Goal: Task Accomplishment & Management: Use online tool/utility

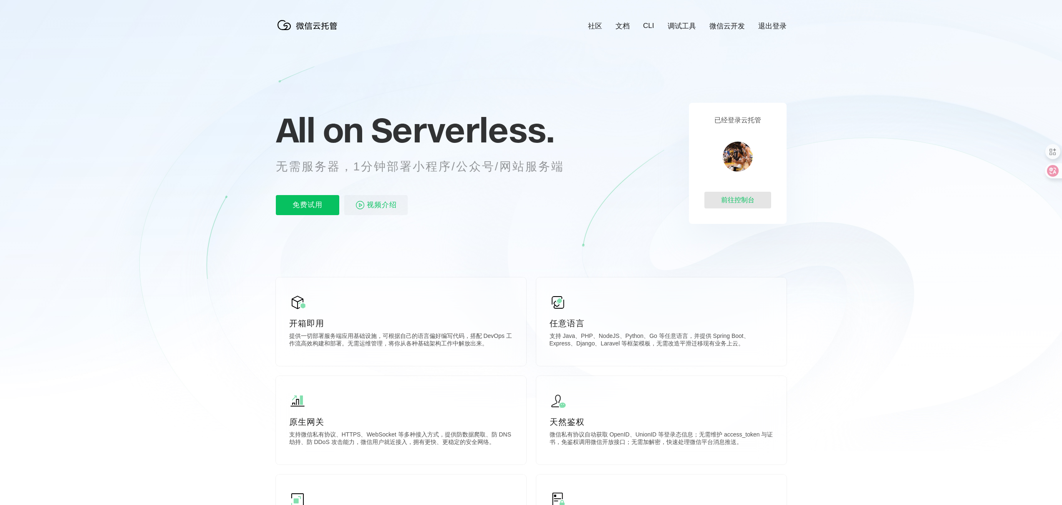
click at [725, 198] on div "前往控制台" at bounding box center [737, 200] width 67 height 17
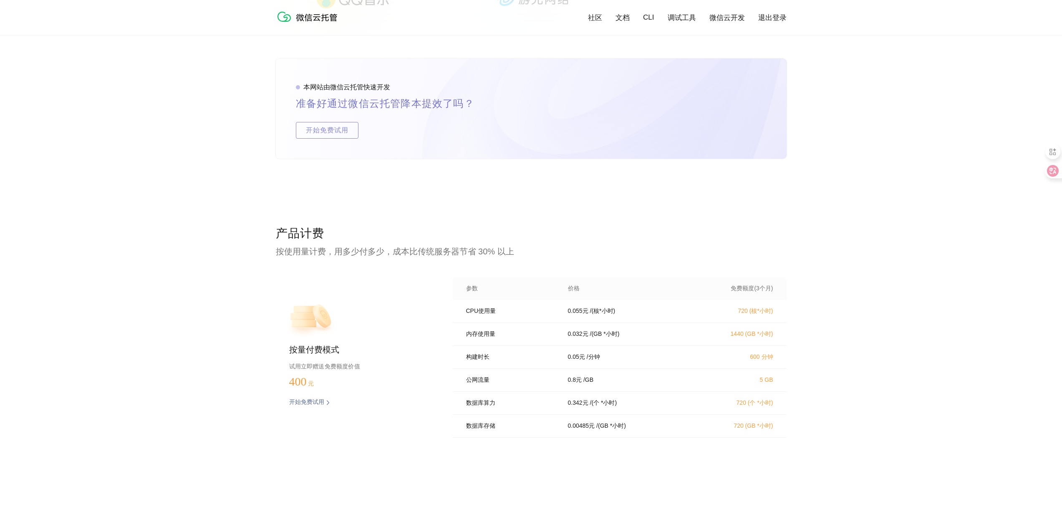
scroll to position [1500, 0]
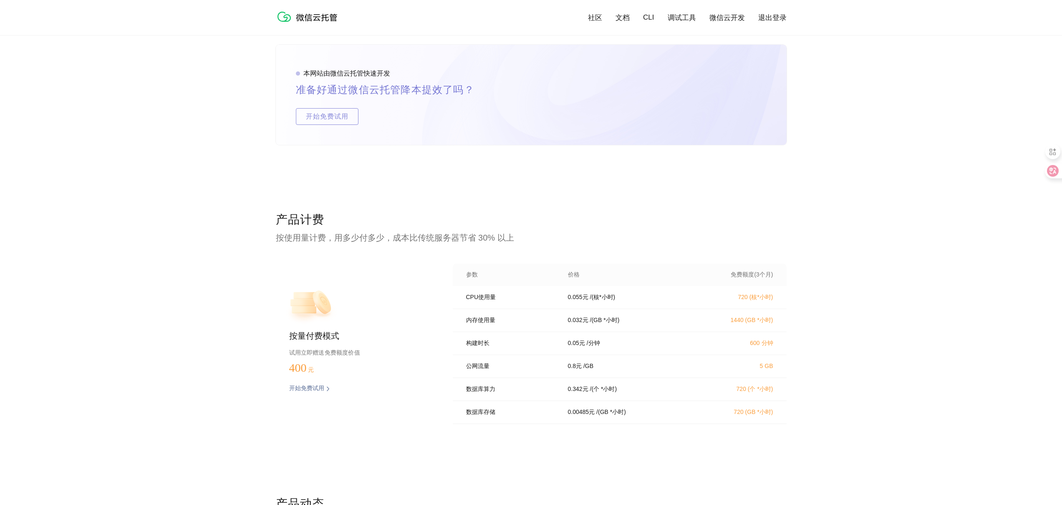
click at [321, 386] on p "开始免费试用" at bounding box center [306, 388] width 35 height 8
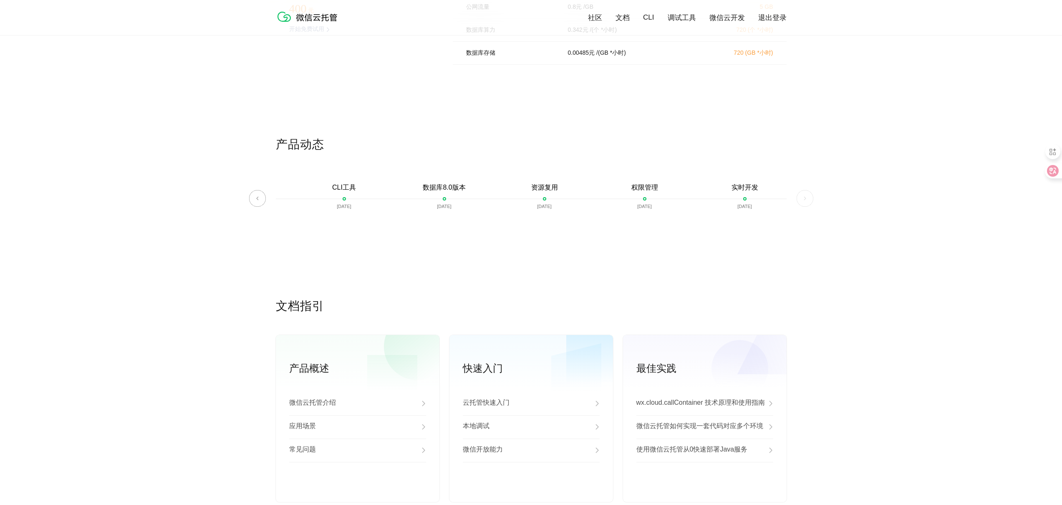
scroll to position [1946, 0]
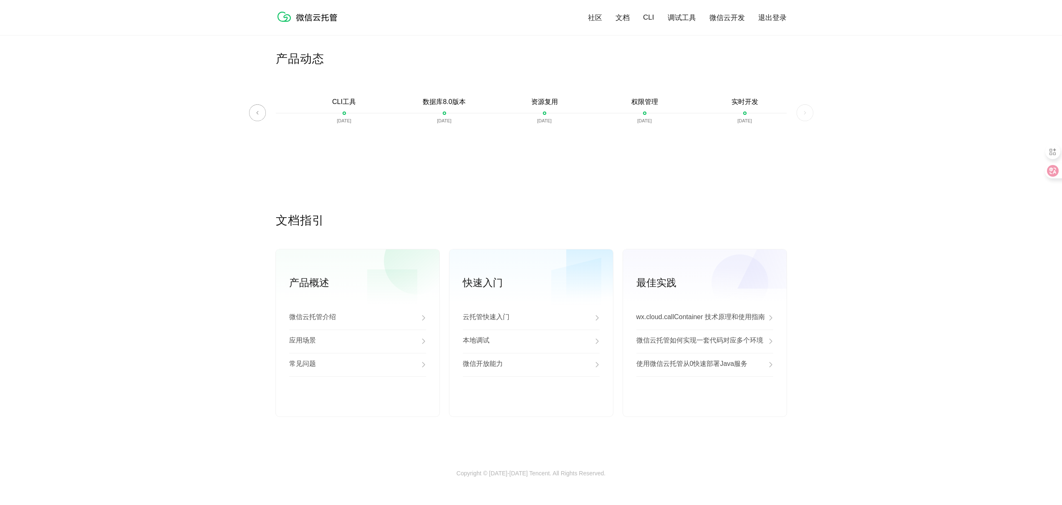
click at [810, 106] on img at bounding box center [805, 112] width 17 height 17
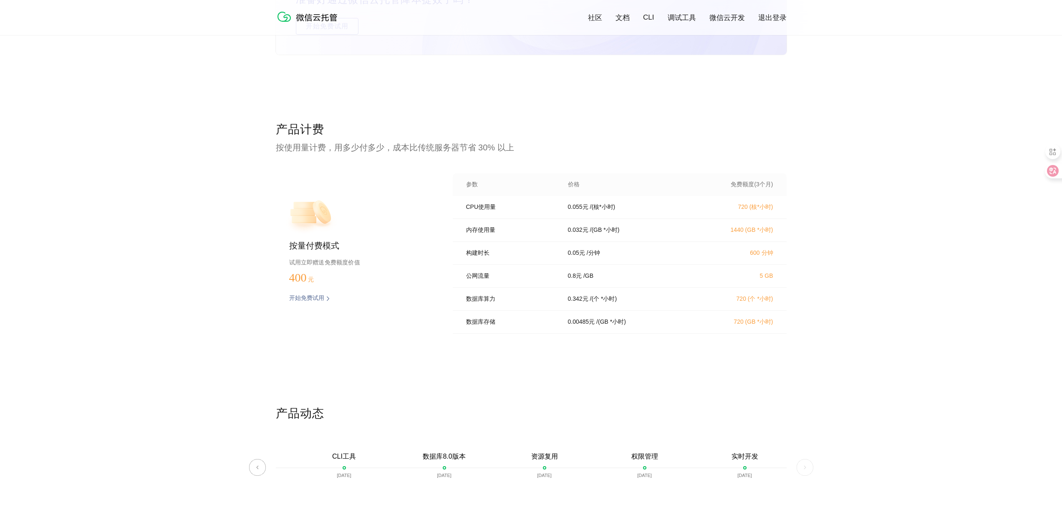
scroll to position [1609, 0]
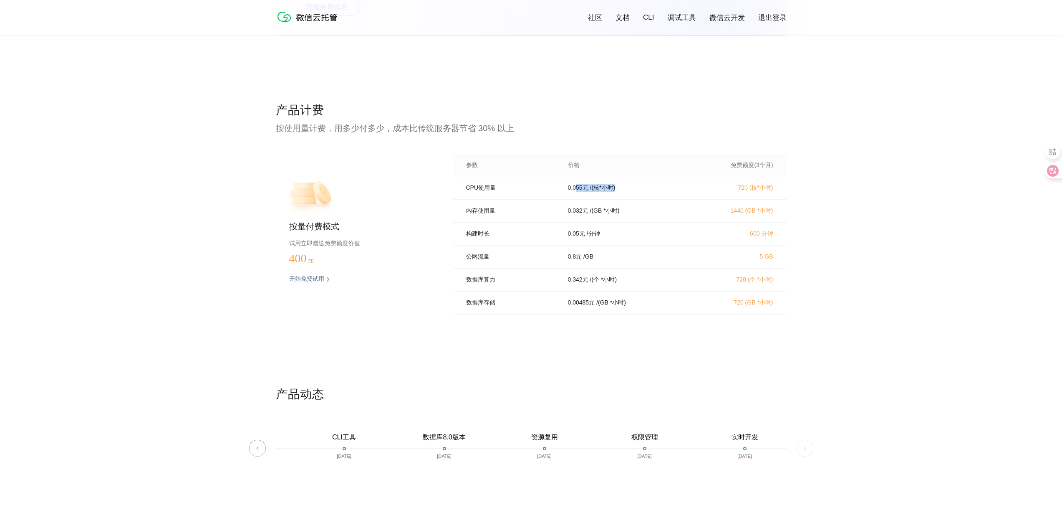
drag, startPoint x: 576, startPoint y: 191, endPoint x: 622, endPoint y: 190, distance: 46.3
click at [622, 190] on div "0.055 元 / (核*小时)" at bounding box center [628, 188] width 140 height 8
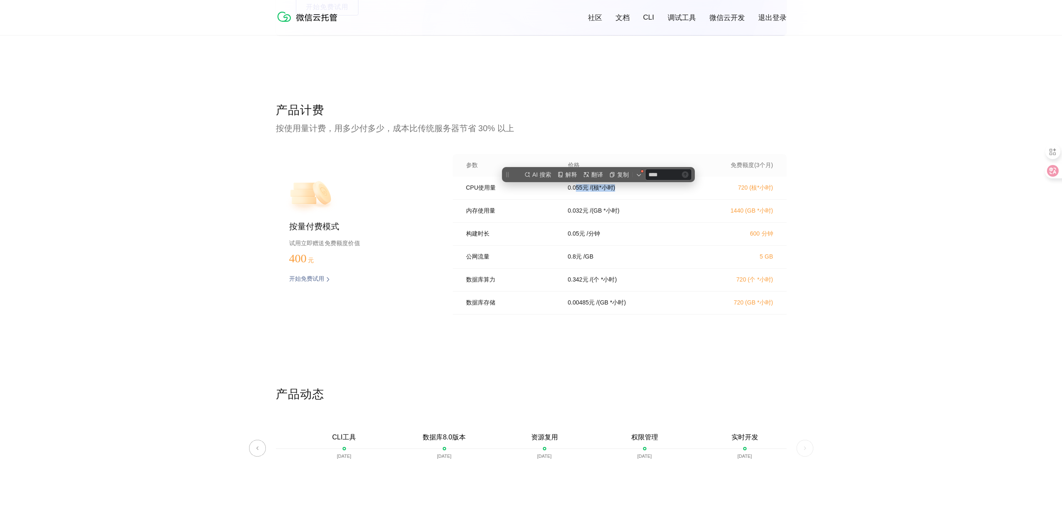
scroll to position [0, 0]
click at [572, 192] on p "0.055 元" at bounding box center [578, 188] width 20 height 8
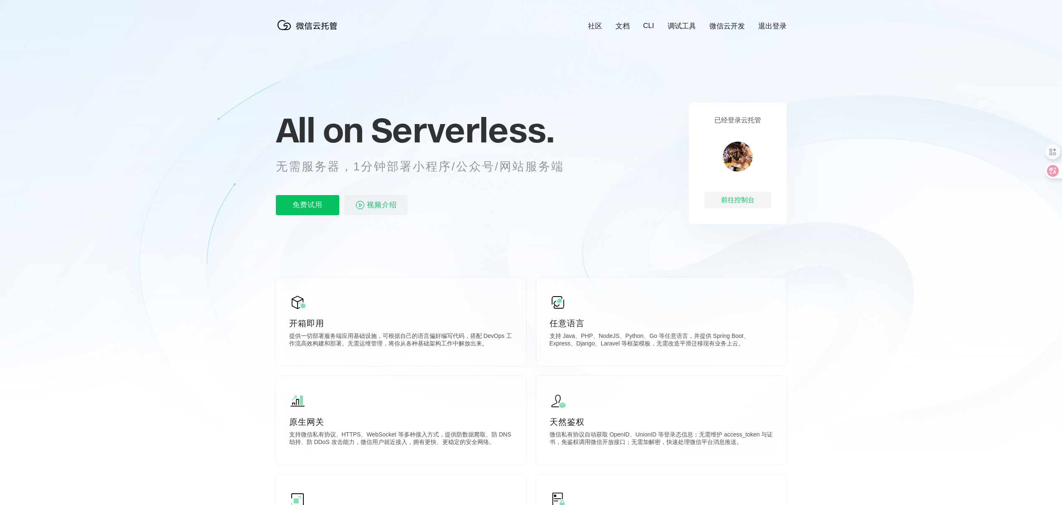
scroll to position [95, 0]
